Goal: Transaction & Acquisition: Purchase product/service

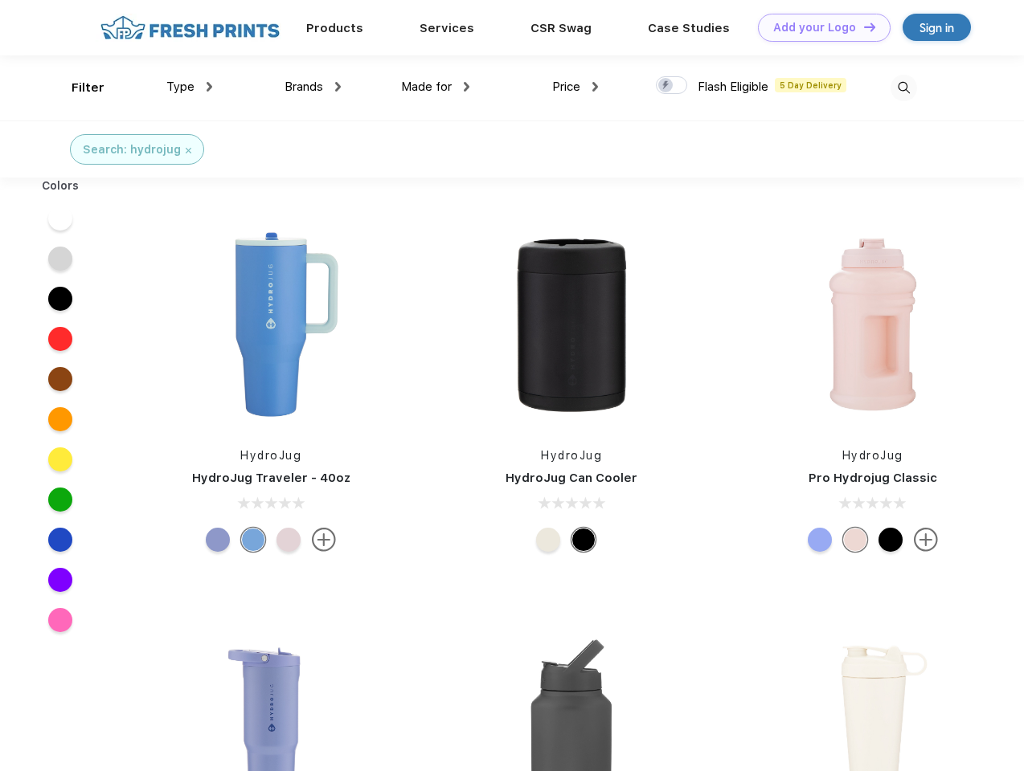
click at [818, 27] on link "Add your Logo Design Tool" at bounding box center [824, 28] width 133 height 28
click at [0, 0] on div "Design Tool" at bounding box center [0, 0] width 0 height 0
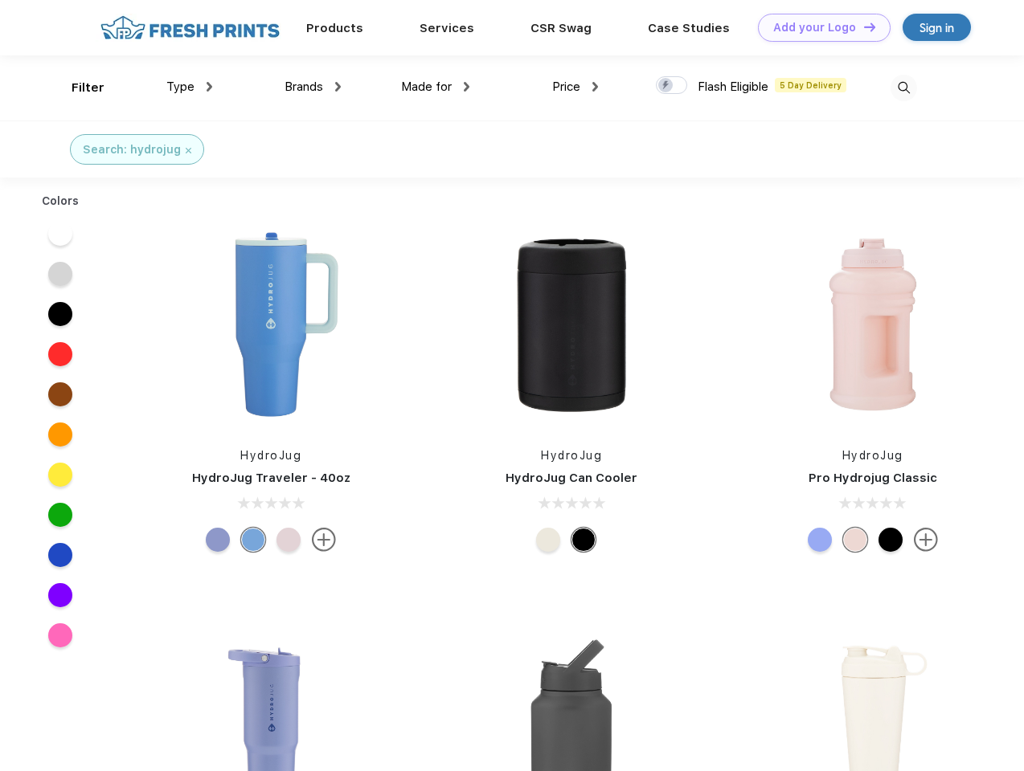
click at [862, 27] on link "Add your Logo Design Tool" at bounding box center [824, 28] width 133 height 28
click at [77, 88] on div "Filter" at bounding box center [88, 88] width 33 height 18
click at [190, 87] on span "Type" at bounding box center [180, 87] width 28 height 14
click at [313, 87] on span "Brands" at bounding box center [303, 87] width 39 height 14
click at [435, 87] on span "Made for" at bounding box center [426, 87] width 51 height 14
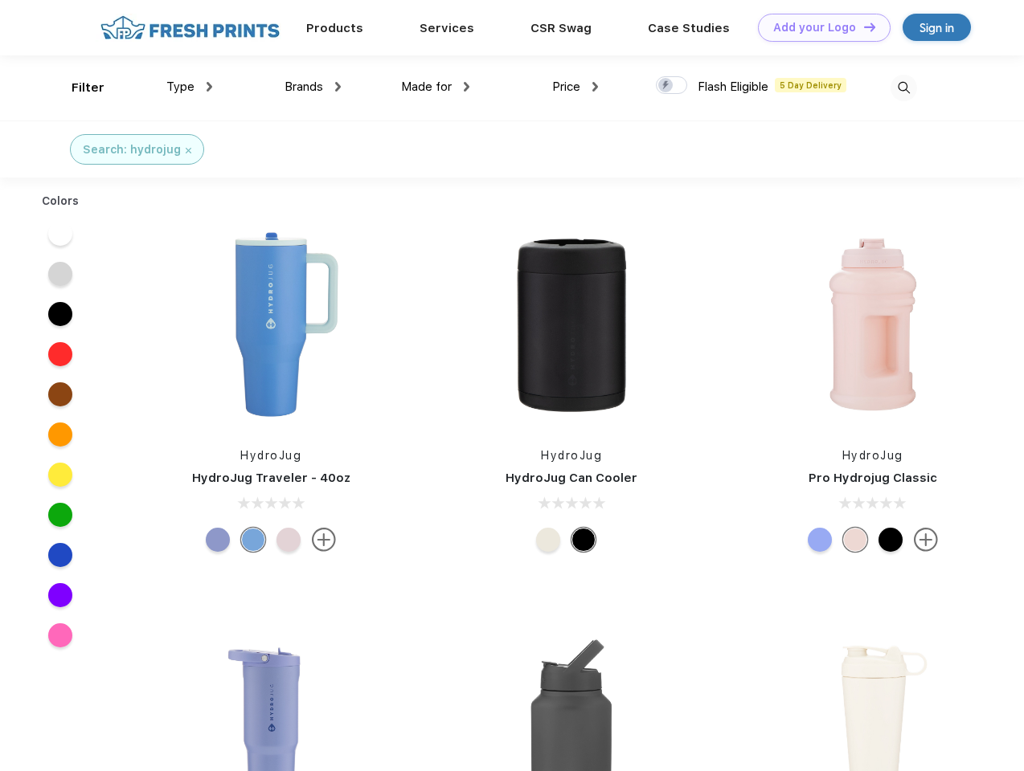
click at [575, 87] on span "Price" at bounding box center [566, 87] width 28 height 14
click at [672, 86] on div at bounding box center [671, 85] width 31 height 18
click at [666, 86] on input "checkbox" at bounding box center [661, 81] width 10 height 10
click at [903, 88] on img at bounding box center [903, 88] width 27 height 27
